Goal: Check status: Check status

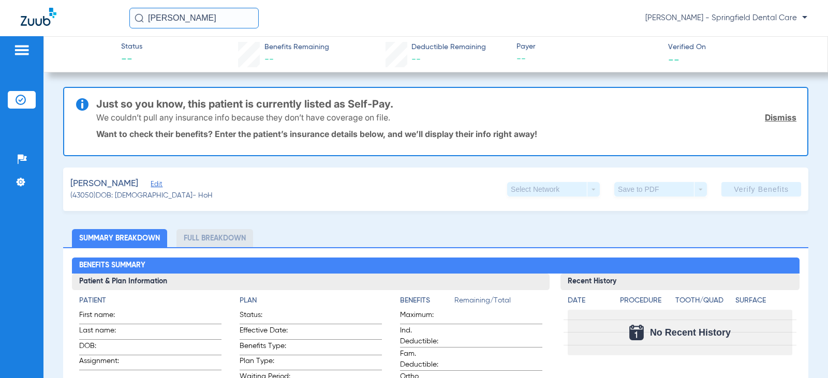
click at [160, 186] on span "Edit" at bounding box center [155, 186] width 9 height 10
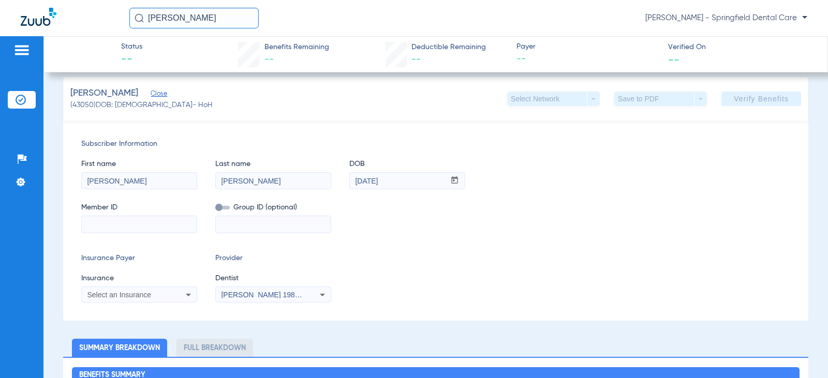
scroll to position [103, 0]
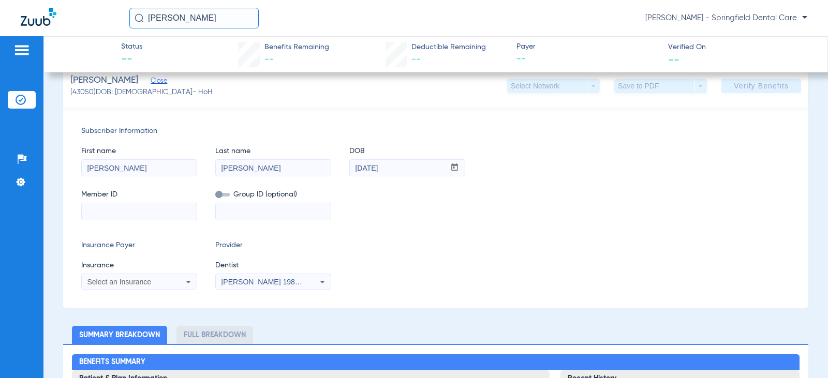
click at [150, 211] on input at bounding box center [139, 211] width 115 height 17
paste input "CLB803585603"
type input "CLB803585603"
click at [117, 277] on div "Select an Insurance" at bounding box center [139, 282] width 115 height 12
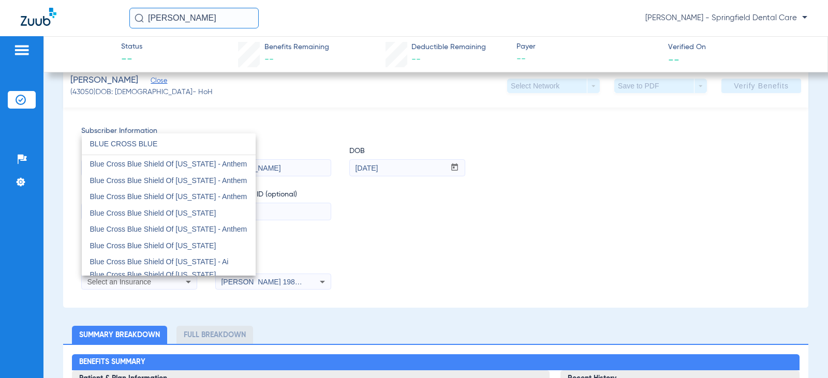
scroll to position [155, 0]
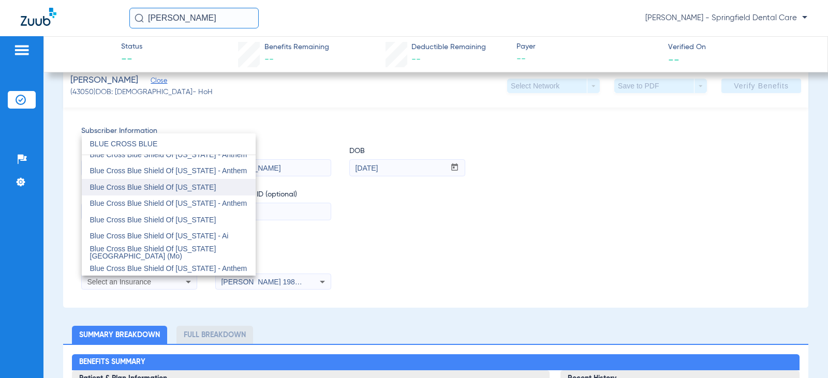
type input "BLUE CROSS BLUE"
click at [166, 184] on span "Blue Cross Blue Shield Of [US_STATE]" at bounding box center [153, 187] width 126 height 8
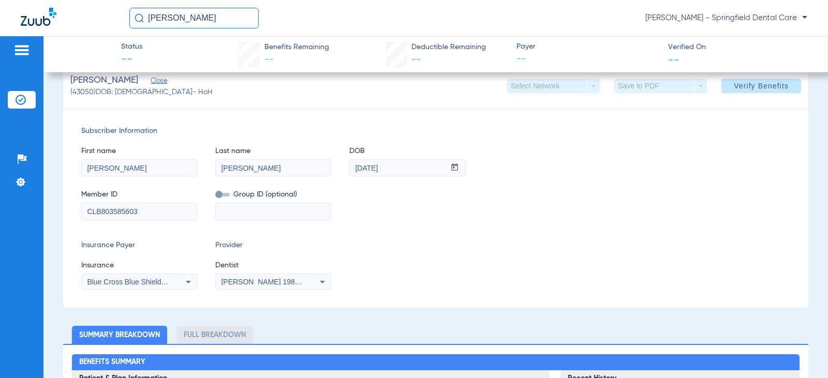
click at [232, 286] on div "[PERSON_NAME] 1982829420" at bounding box center [273, 282] width 115 height 12
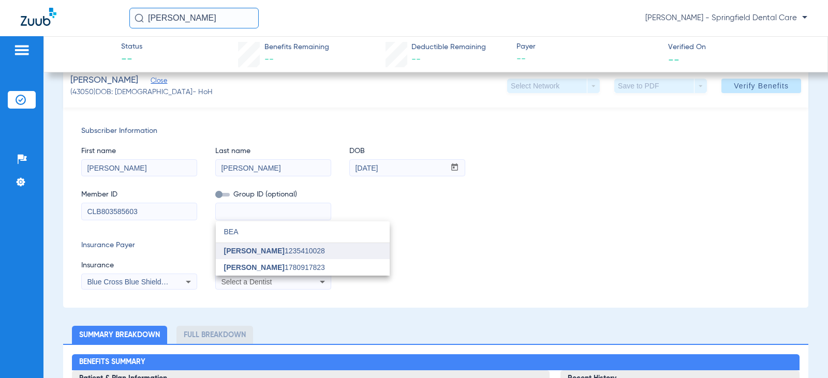
type input "BEA"
click at [242, 256] on mat-option "[PERSON_NAME] 1235410028" at bounding box center [303, 251] width 174 height 17
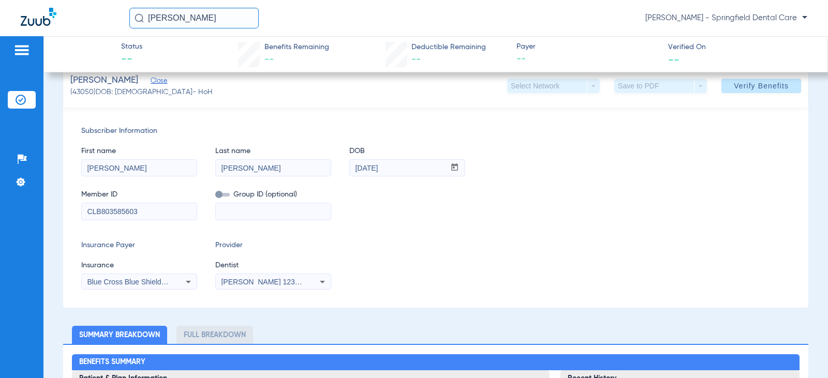
scroll to position [0, 0]
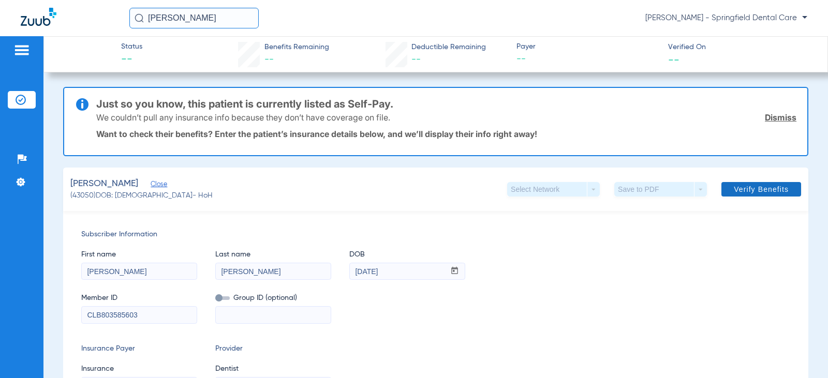
click at [738, 180] on span at bounding box center [761, 189] width 80 height 25
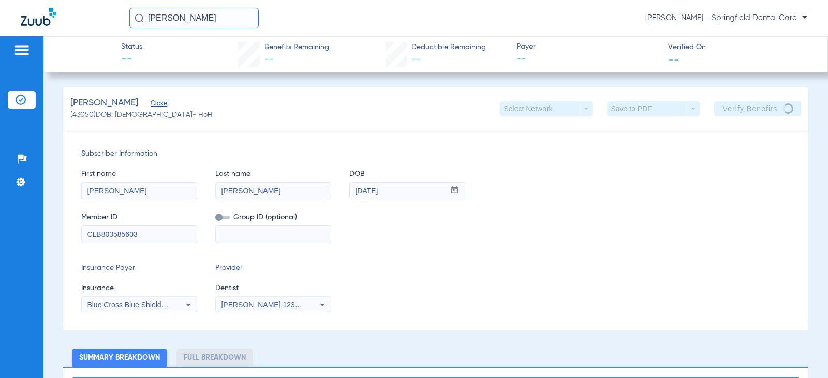
click at [516, 292] on div "Insurance Payer Insurance Blue Cross Blue Shield Of [US_STATE] Provider Dentist…" at bounding box center [435, 288] width 709 height 50
click at [554, 297] on div "Insurance Payer Insurance Blue Cross Blue Shield Of [US_STATE] Provider Dentist…" at bounding box center [435, 288] width 709 height 50
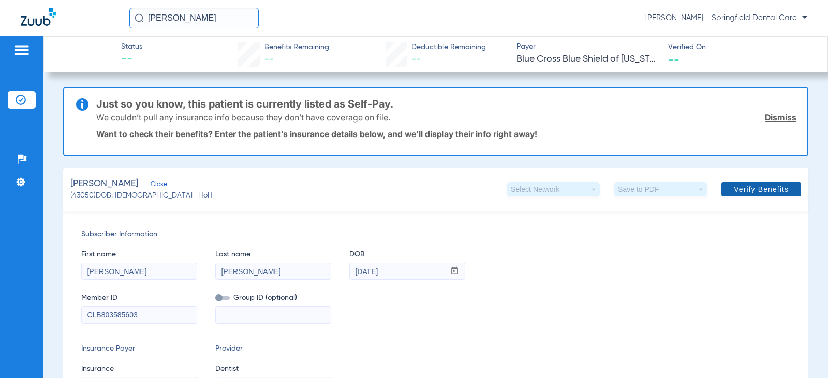
click at [748, 191] on span "Verify Benefits" at bounding box center [761, 189] width 55 height 8
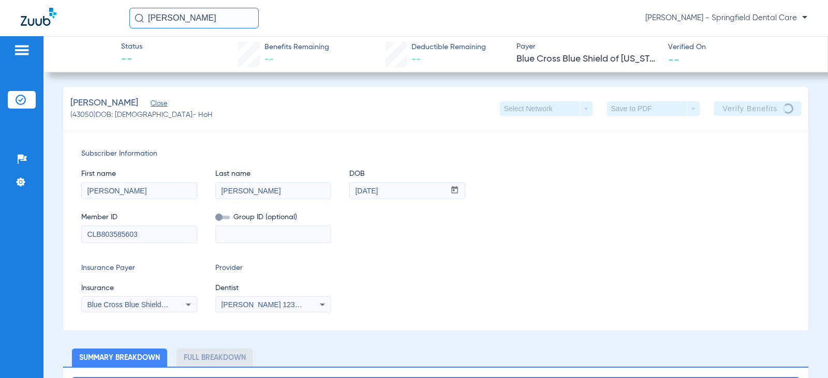
click at [466, 218] on div "Member ID CLB803585603 Group ID (optional)" at bounding box center [435, 223] width 709 height 40
click at [635, 215] on div "Member ID CLB803585603 Group ID (optional)" at bounding box center [435, 223] width 709 height 40
click at [621, 168] on div "First name [PERSON_NAME] Last name [PERSON_NAME] DOB mm / dd / yyyy [DATE]" at bounding box center [435, 179] width 709 height 40
click at [368, 293] on div "Insurance Payer Insurance Blue Cross Blue Shield Of [US_STATE] Provider Dentist…" at bounding box center [435, 288] width 709 height 50
click at [363, 278] on div "Insurance Payer Insurance Blue Cross Blue Shield Of [US_STATE] Provider Dentist…" at bounding box center [435, 288] width 709 height 50
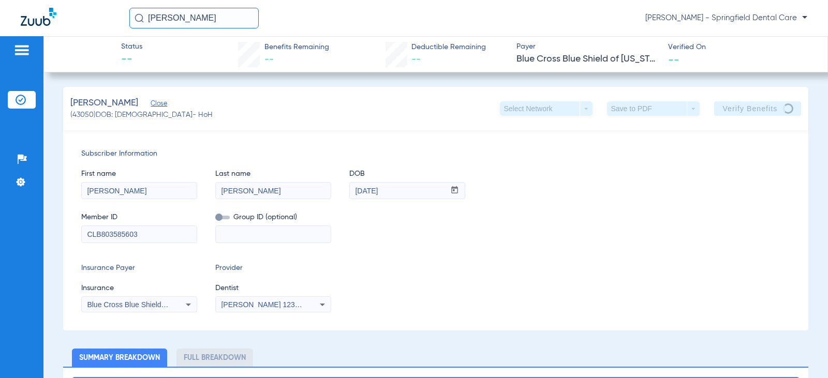
click at [345, 261] on div "Subscriber Information First name [PERSON_NAME] Last name [PERSON_NAME] DOB mm …" at bounding box center [435, 230] width 745 height 200
click at [303, 262] on div "Subscriber Information First name [PERSON_NAME] Last name [PERSON_NAME] DOB mm …" at bounding box center [435, 230] width 745 height 200
